Goal: Download file/media

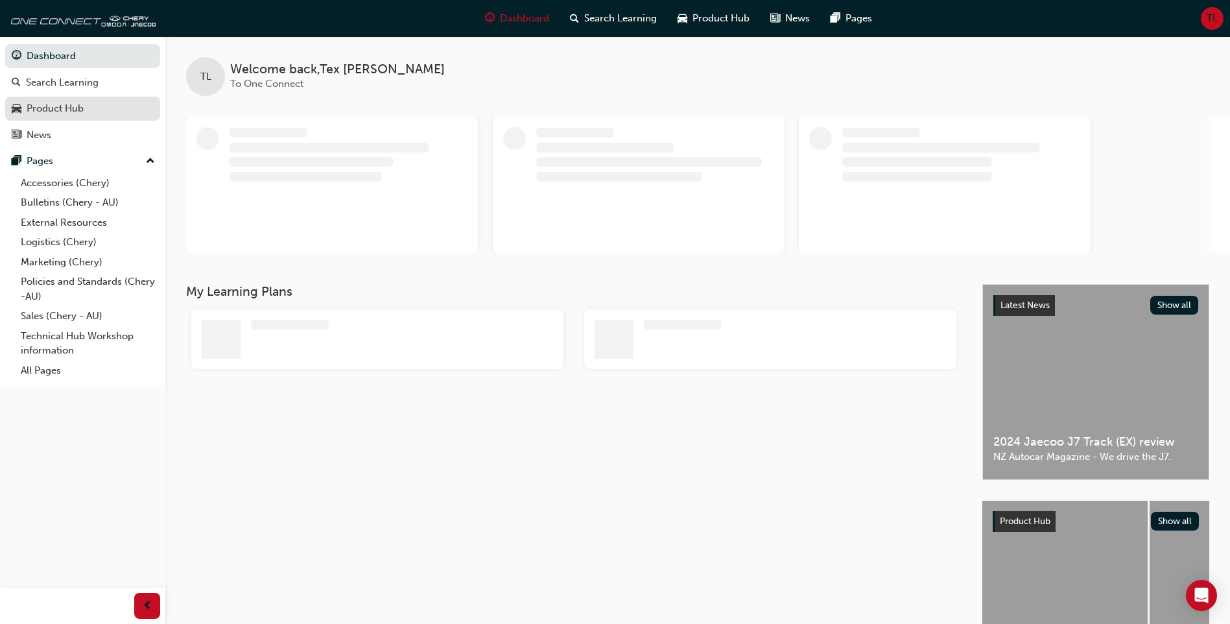
click at [69, 107] on div "Product Hub" at bounding box center [55, 108] width 57 height 15
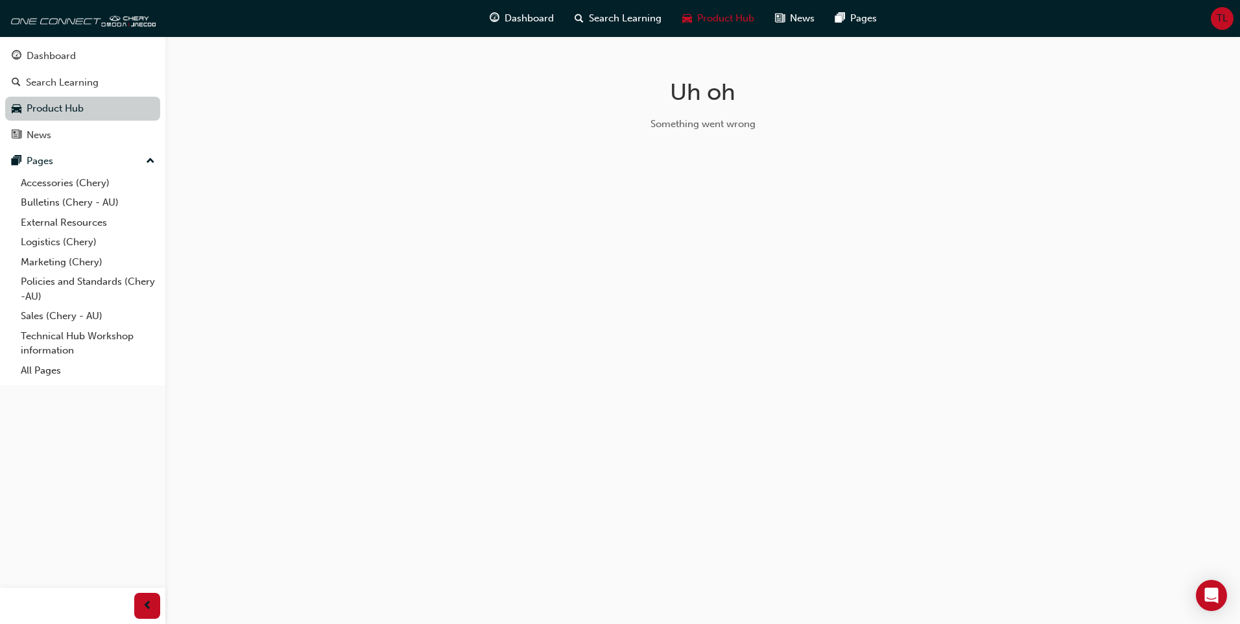
click at [69, 108] on link "Product Hub" at bounding box center [82, 109] width 155 height 24
click at [69, 179] on link "Accessories (Chery)" at bounding box center [88, 183] width 145 height 20
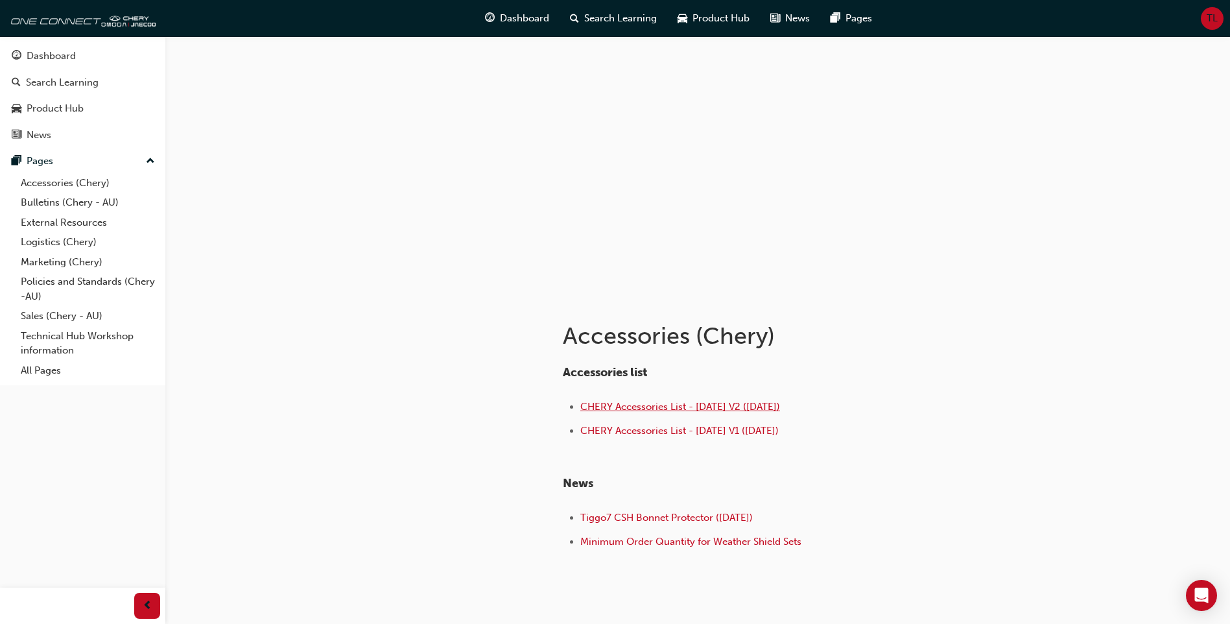
click at [688, 405] on span "CHERY Accessories List - [DATE] V2 ([DATE])" at bounding box center [681, 407] width 200 height 12
